Goal: Information Seeking & Learning: Learn about a topic

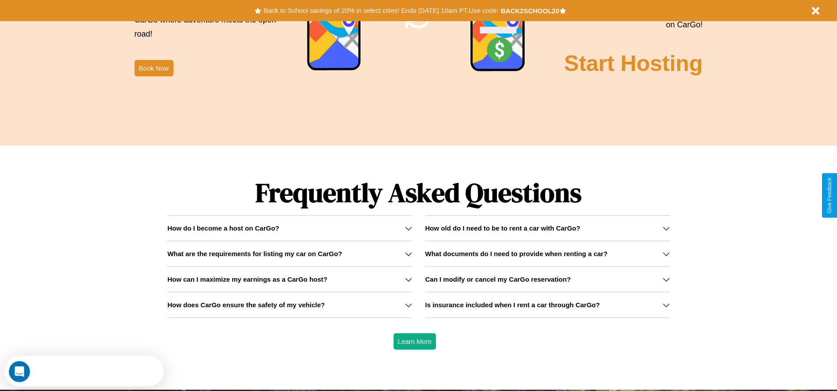
scroll to position [1266, 0]
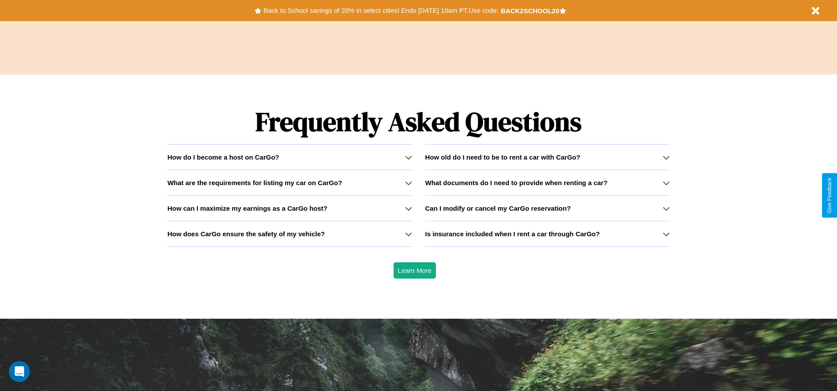
click at [289, 183] on h3 "What are the requirements for listing my car on CarGo?" at bounding box center [254, 182] width 175 height 7
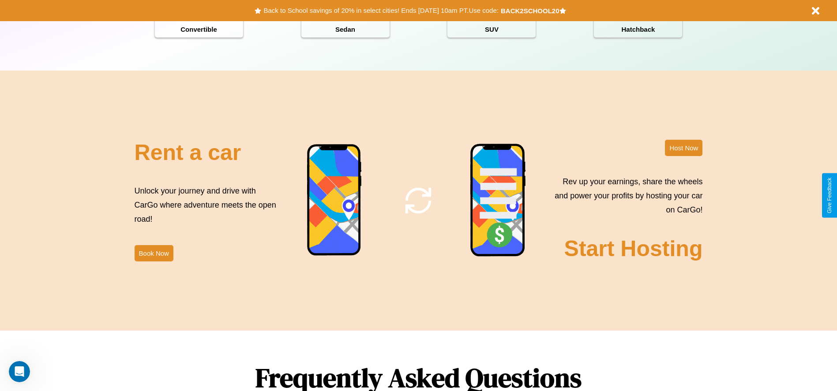
scroll to position [0, 0]
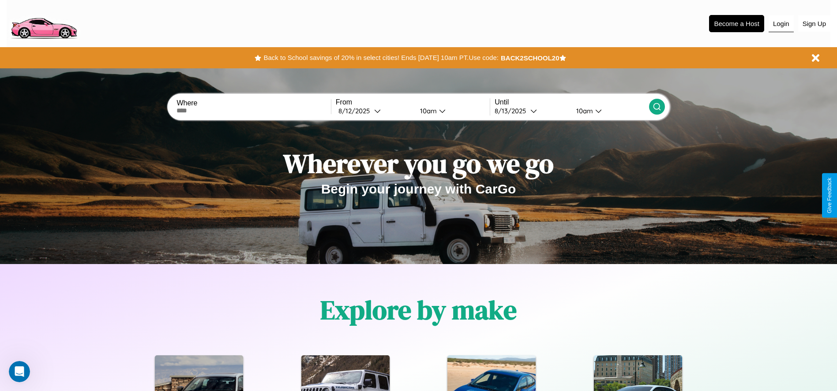
click at [781, 23] on button "Login" at bounding box center [780, 23] width 25 height 17
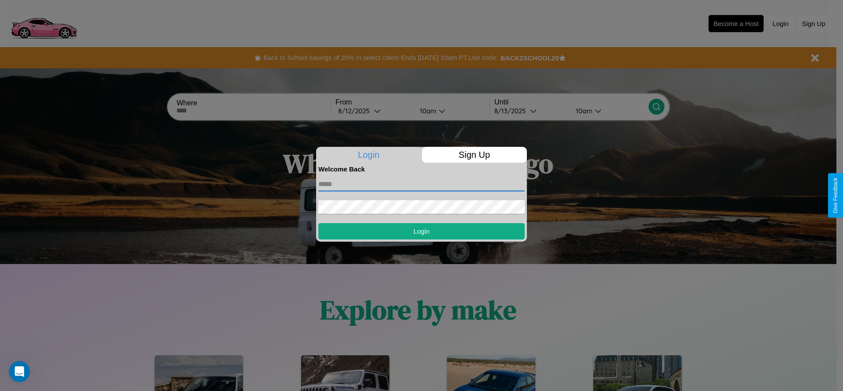
click at [422, 184] on input "text" at bounding box center [422, 184] width 206 height 14
type input "**********"
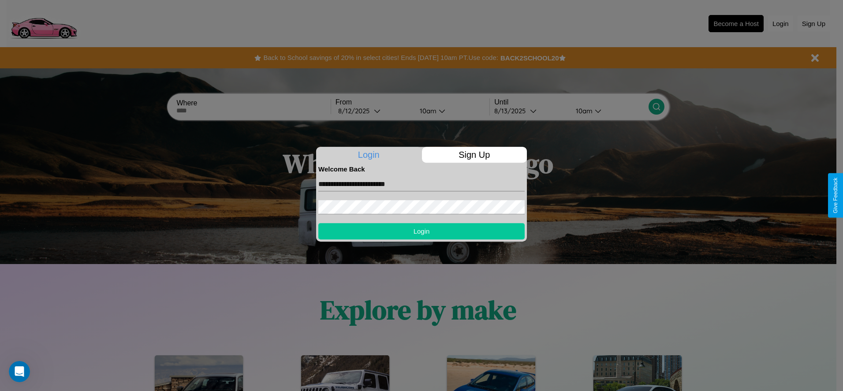
click at [422, 231] on button "Login" at bounding box center [422, 231] width 206 height 16
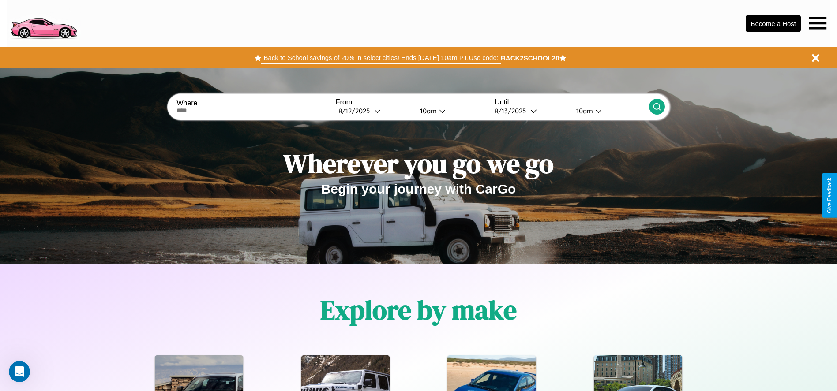
click at [381, 58] on button "Back to School savings of 20% in select cities! Ends [DATE] 10am PT. Use code:" at bounding box center [380, 58] width 239 height 12
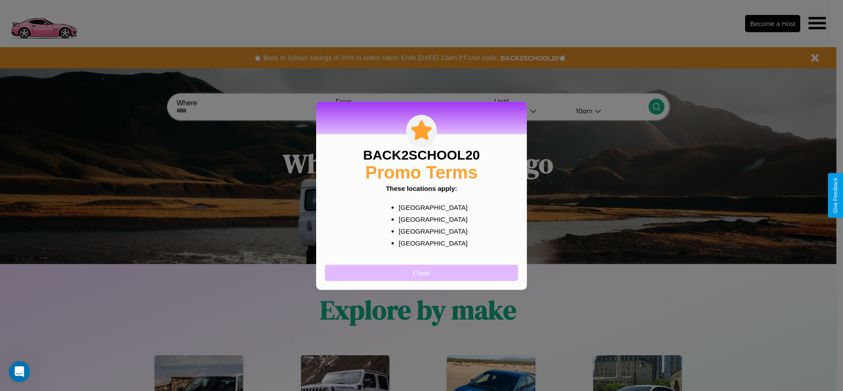
click at [422, 273] on button "Close" at bounding box center [421, 273] width 193 height 16
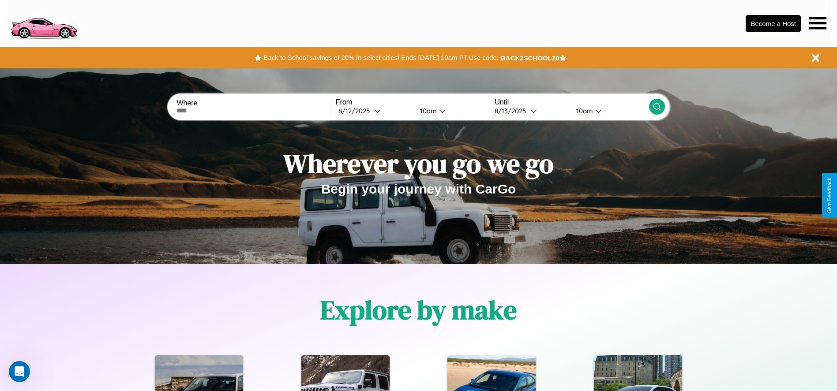
click at [817, 23] on icon at bounding box center [817, 23] width 17 height 12
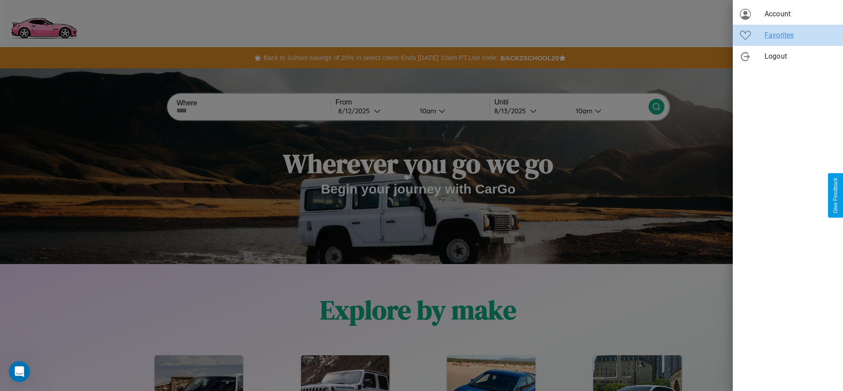
click at [788, 35] on span "Favorites" at bounding box center [800, 35] width 71 height 11
